Goal: Complete application form

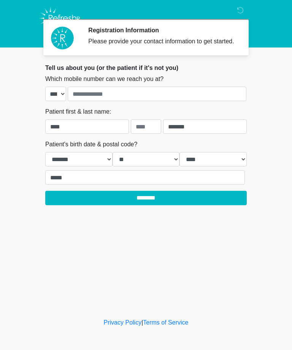
select select "*"
select select "**"
select select "****"
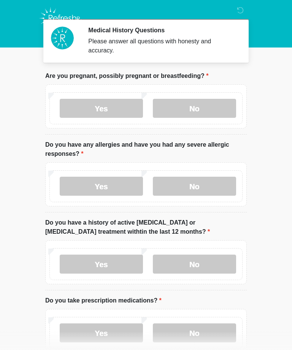
click at [168, 107] on label "No" at bounding box center [194, 108] width 83 height 19
click at [198, 107] on label "No" at bounding box center [194, 108] width 83 height 19
click at [201, 183] on label "No" at bounding box center [194, 186] width 83 height 19
click at [213, 263] on label "No" at bounding box center [194, 264] width 83 height 19
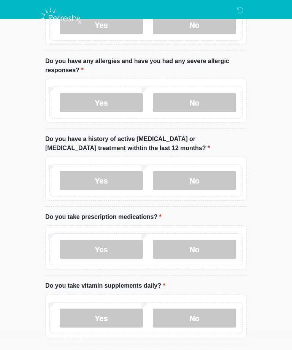
scroll to position [89, 0]
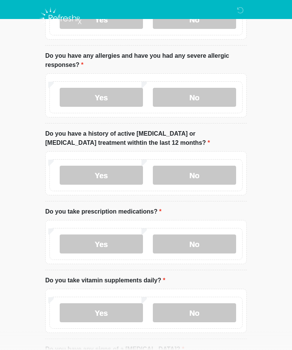
click at [113, 240] on label "Yes" at bounding box center [101, 244] width 83 height 19
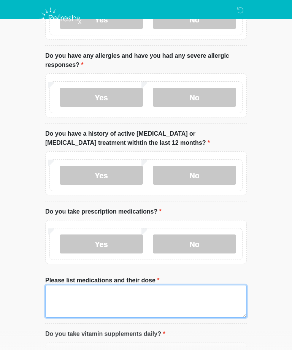
click at [88, 298] on textarea "Please list medications and their dose" at bounding box center [146, 301] width 202 height 33
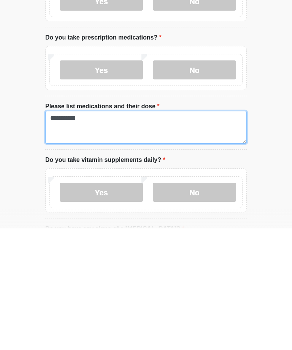
type textarea "**********"
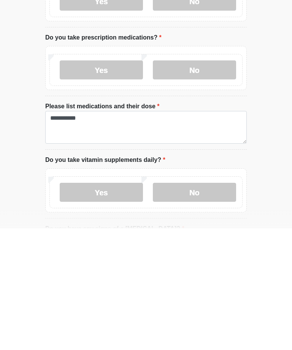
click at [110, 305] on label "Yes" at bounding box center [101, 314] width 83 height 19
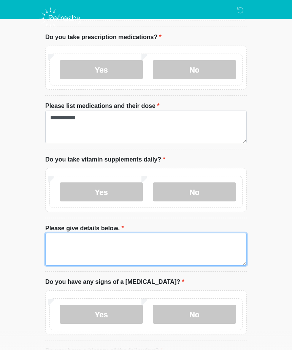
click at [76, 240] on textarea "Please give details below." at bounding box center [146, 249] width 202 height 33
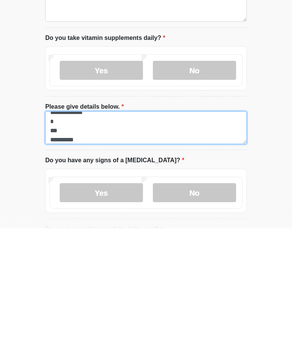
scroll to position [6, 0]
type textarea "**********"
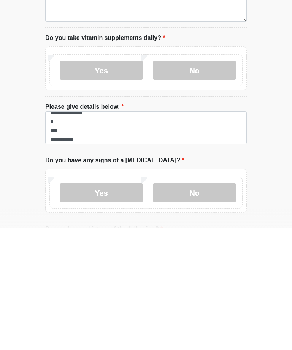
click at [199, 305] on label "No" at bounding box center [194, 314] width 83 height 19
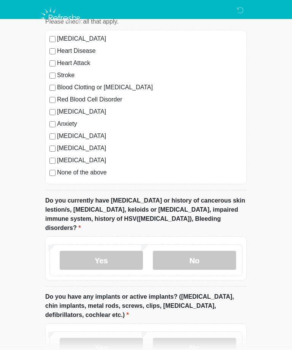
scroll to position [603, 0]
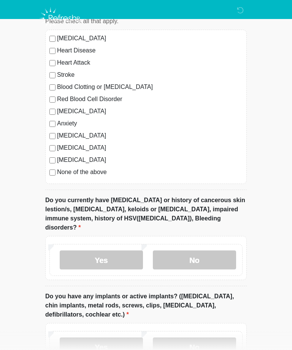
click at [204, 251] on label "No" at bounding box center [194, 260] width 83 height 19
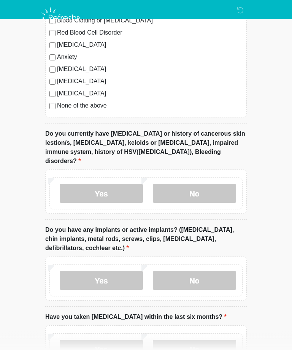
scroll to position [669, 0]
click at [194, 271] on label "No" at bounding box center [194, 280] width 83 height 19
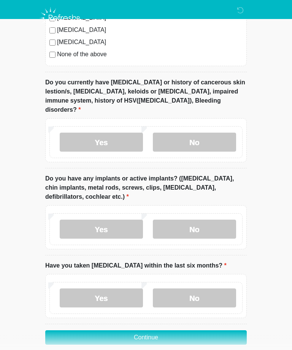
scroll to position [721, 0]
click at [195, 289] on label "No" at bounding box center [194, 298] width 83 height 19
click at [199, 331] on button "Continue" at bounding box center [146, 338] width 202 height 14
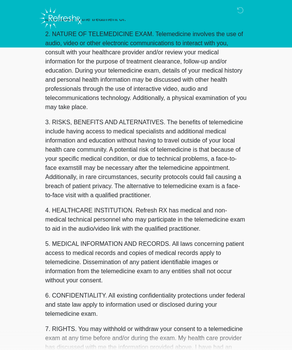
scroll to position [0, 0]
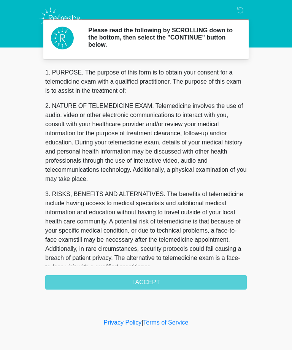
click at [177, 283] on div "1. PURPOSE. The purpose of this form is to obtain your consent for a telemedici…" at bounding box center [146, 179] width 202 height 222
click at [161, 282] on div "1. PURPOSE. The purpose of this form is to obtain your consent for a telemedici…" at bounding box center [146, 179] width 202 height 222
click at [215, 282] on div "1. PURPOSE. The purpose of this form is to obtain your consent for a telemedici…" at bounding box center [146, 179] width 202 height 222
click at [145, 275] on div "1. PURPOSE. The purpose of this form is to obtain your consent for a telemedici…" at bounding box center [146, 179] width 202 height 222
click at [151, 282] on div "1. PURPOSE. The purpose of this form is to obtain your consent for a telemedici…" at bounding box center [146, 179] width 202 height 222
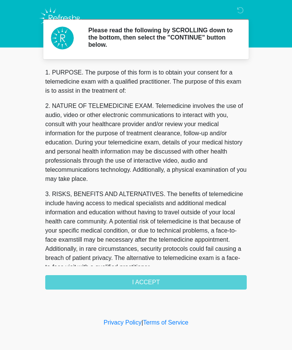
click at [216, 283] on div "1. PURPOSE. The purpose of this form is to obtain your consent for a telemedici…" at bounding box center [146, 179] width 202 height 222
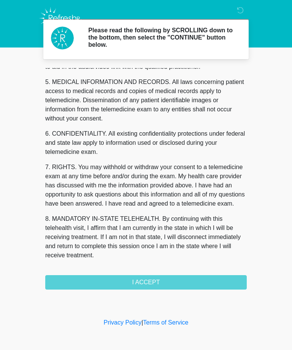
scroll to position [243, 0]
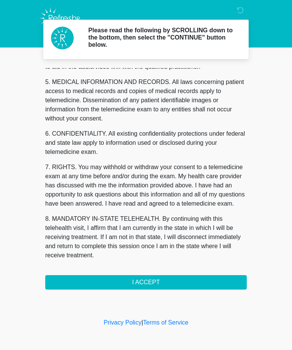
click at [199, 279] on button "I ACCEPT" at bounding box center [146, 282] width 202 height 14
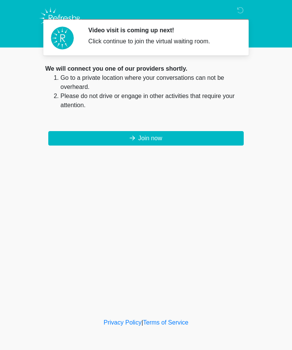
click at [217, 138] on button "Join now" at bounding box center [146, 138] width 196 height 14
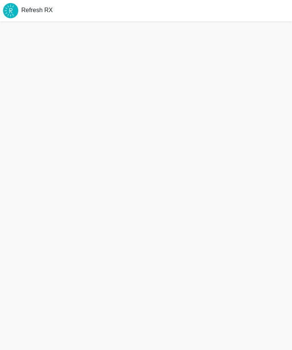
scroll to position [0, 0]
